Goal: Communication & Community: Ask a question

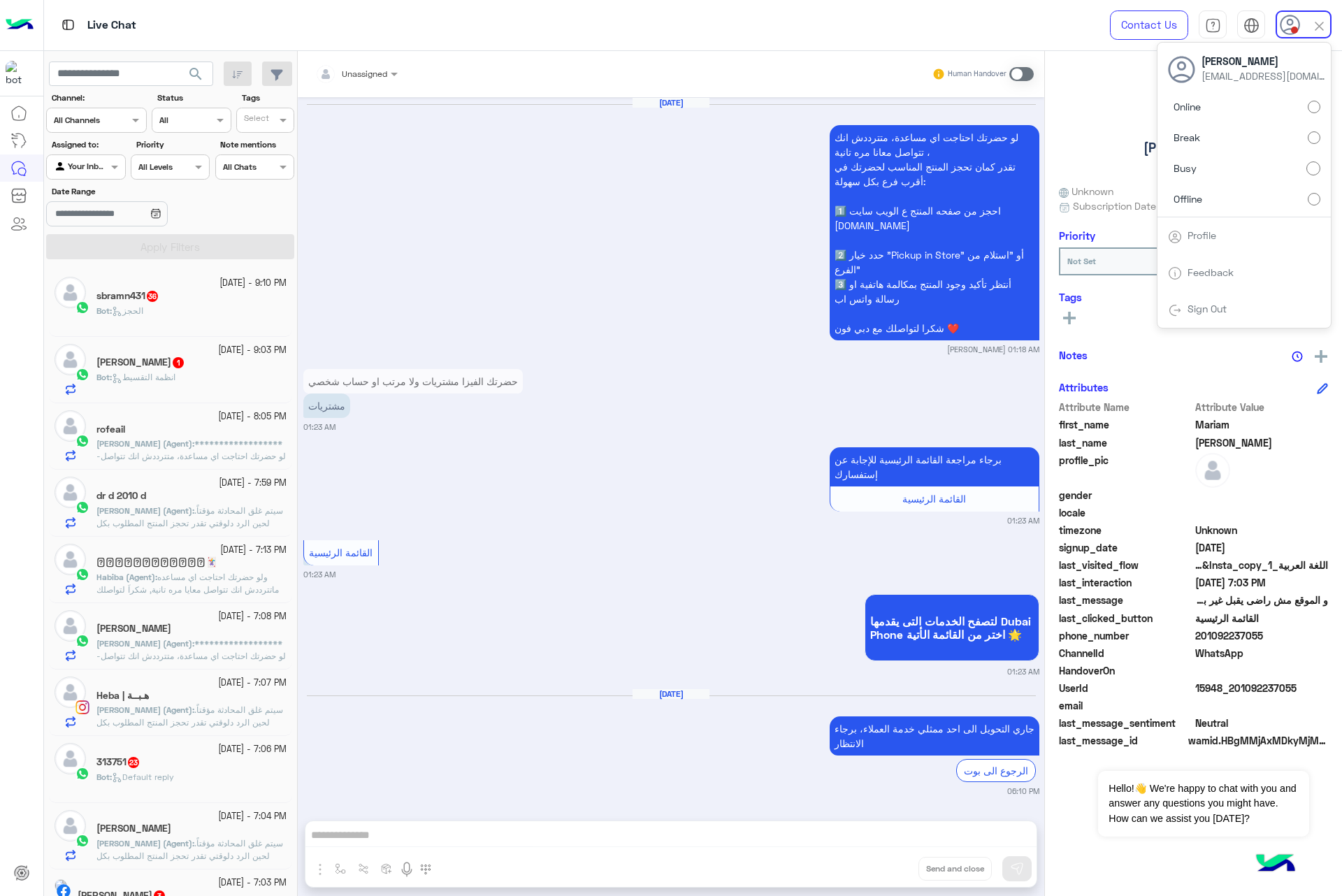
scroll to position [5731, 0]
